Goal: Task Accomplishment & Management: Complete application form

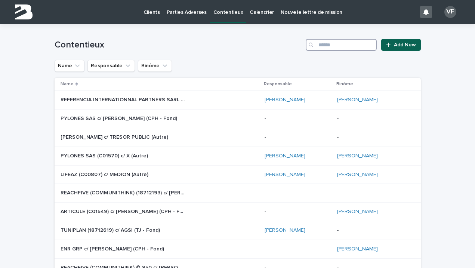
click at [335, 44] on input "Search" at bounding box center [341, 45] width 71 height 12
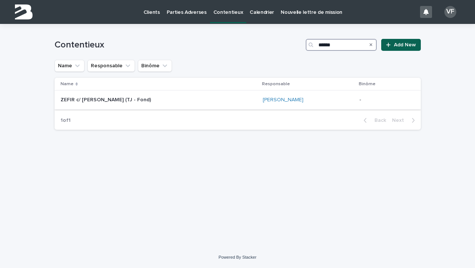
type input "******"
click at [147, 100] on p at bounding box center [123, 100] width 124 height 6
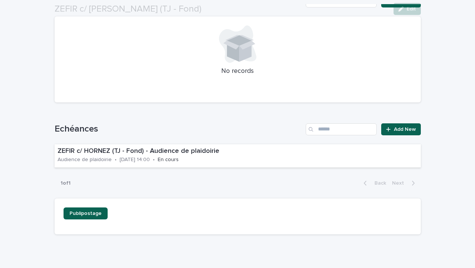
scroll to position [476, 0]
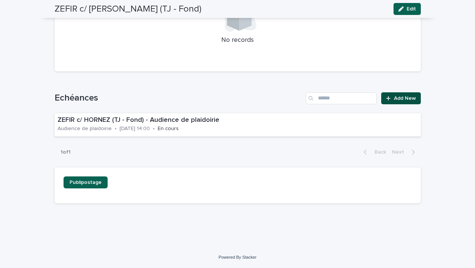
click at [406, 98] on span "Add New" at bounding box center [405, 98] width 22 height 5
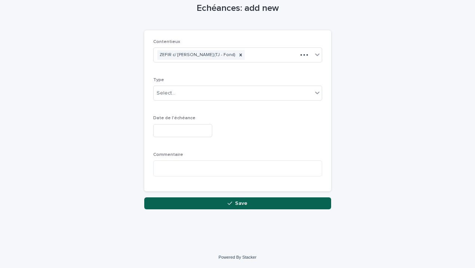
scroll to position [37, 0]
click at [242, 92] on div "Select..." at bounding box center [233, 93] width 159 height 12
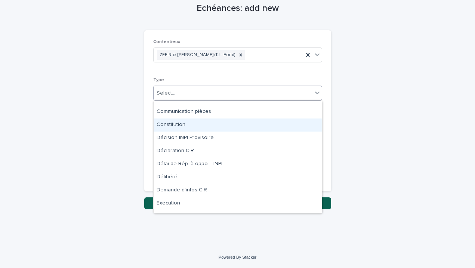
scroll to position [54, 0]
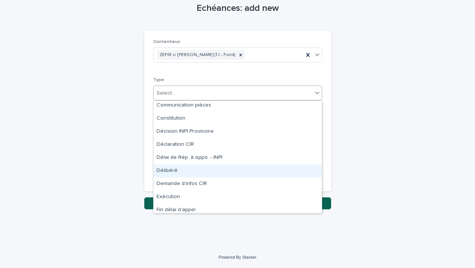
click at [177, 167] on div "Délibéré" at bounding box center [238, 170] width 168 height 13
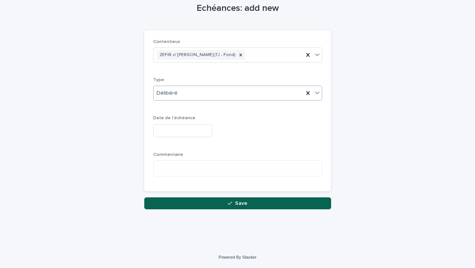
click at [174, 126] on input "text" at bounding box center [182, 130] width 59 height 13
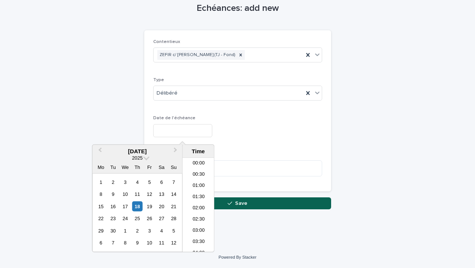
scroll to position [295, 0]
click at [176, 148] on button "Next Month" at bounding box center [176, 152] width 12 height 12
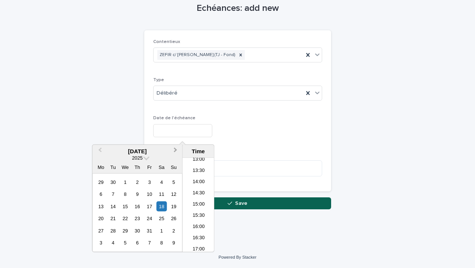
click at [176, 148] on button "Next Month" at bounding box center [176, 152] width 12 height 12
click at [137, 206] on div "13" at bounding box center [137, 206] width 10 height 10
click at [202, 181] on li "14:00" at bounding box center [199, 182] width 32 height 11
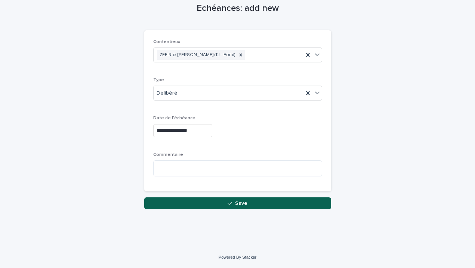
type input "**********"
click at [226, 204] on button "Save" at bounding box center [237, 203] width 187 height 12
